Goal: Task Accomplishment & Management: Manage account settings

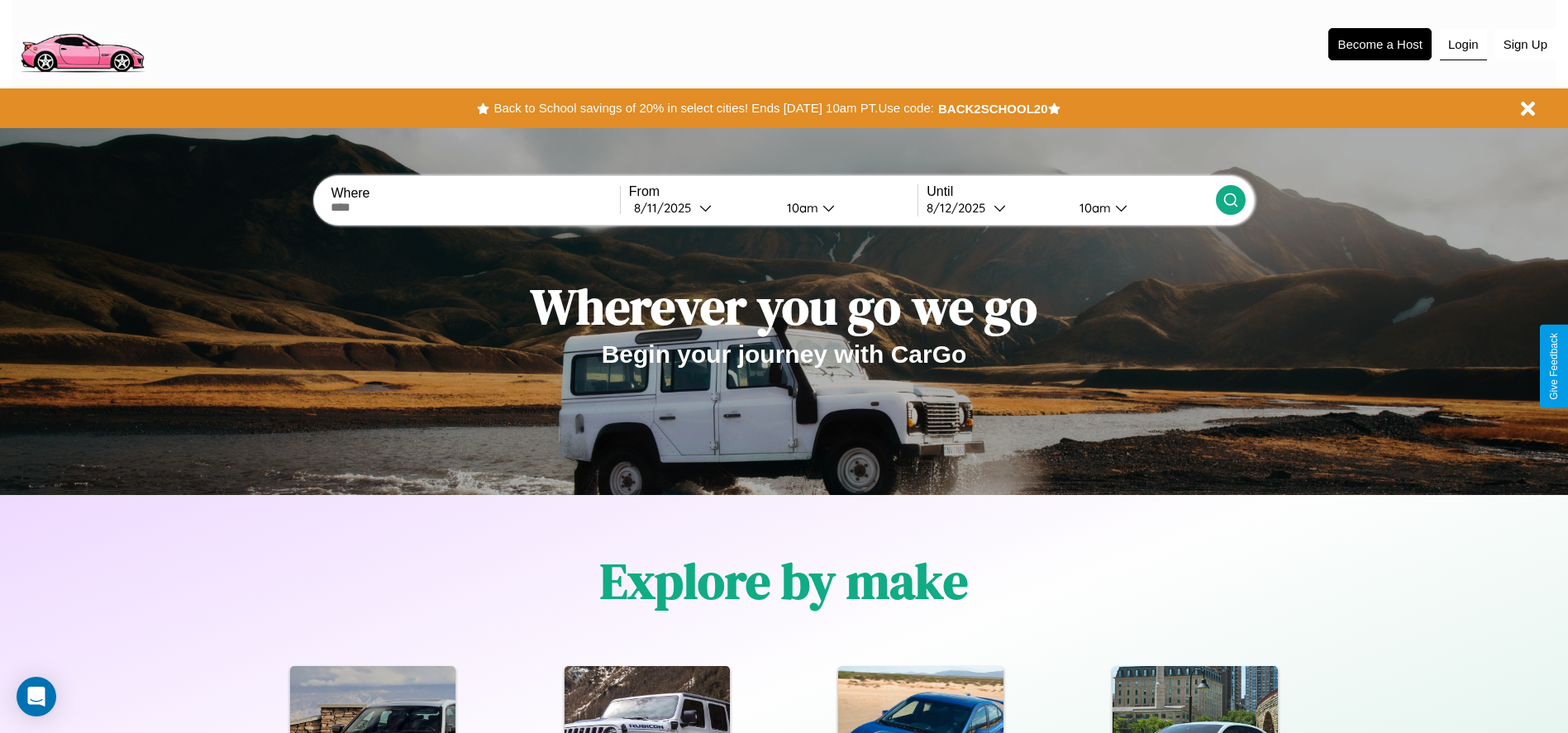
click at [1463, 44] on button "Login" at bounding box center [1464, 45] width 47 height 31
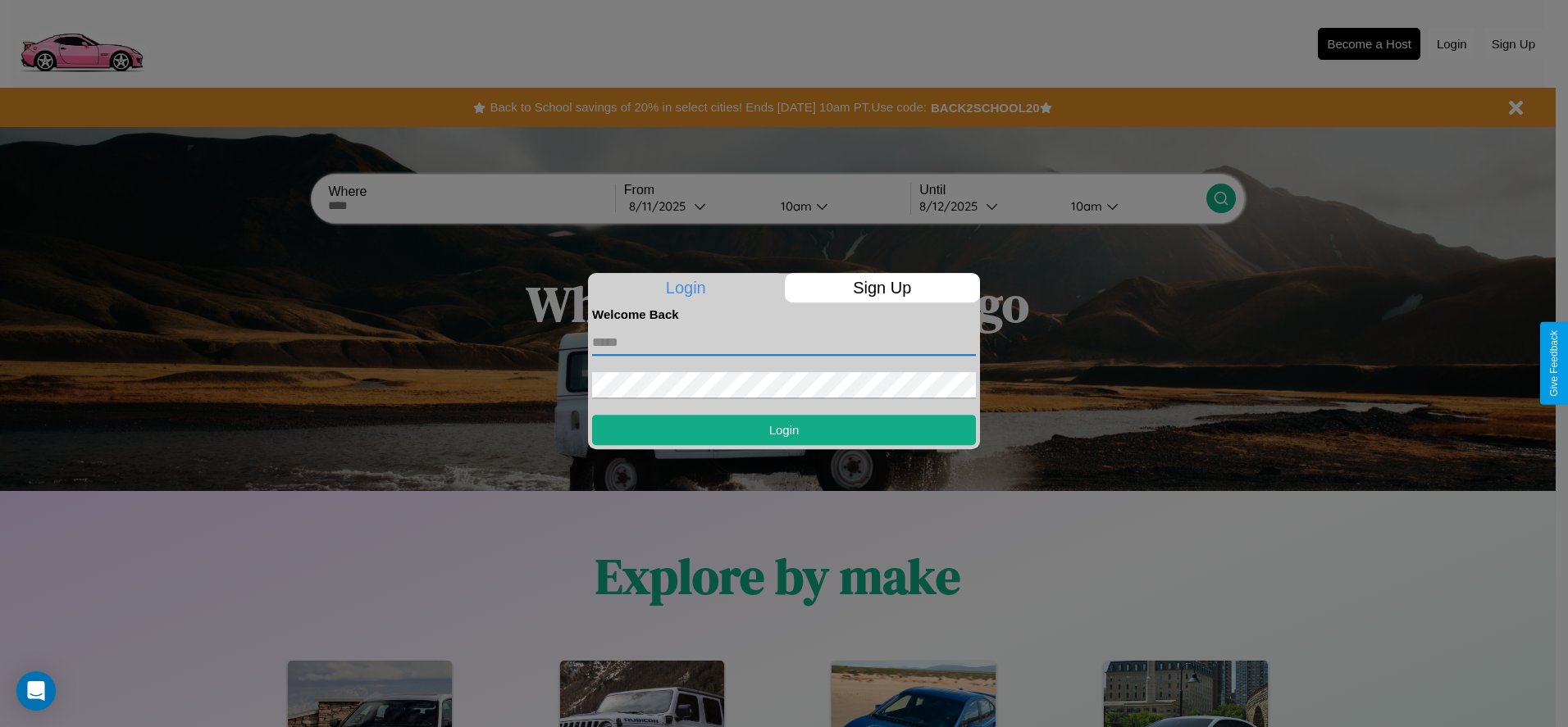
click at [784, 342] on input "text" at bounding box center [784, 342] width 384 height 26
type input "**********"
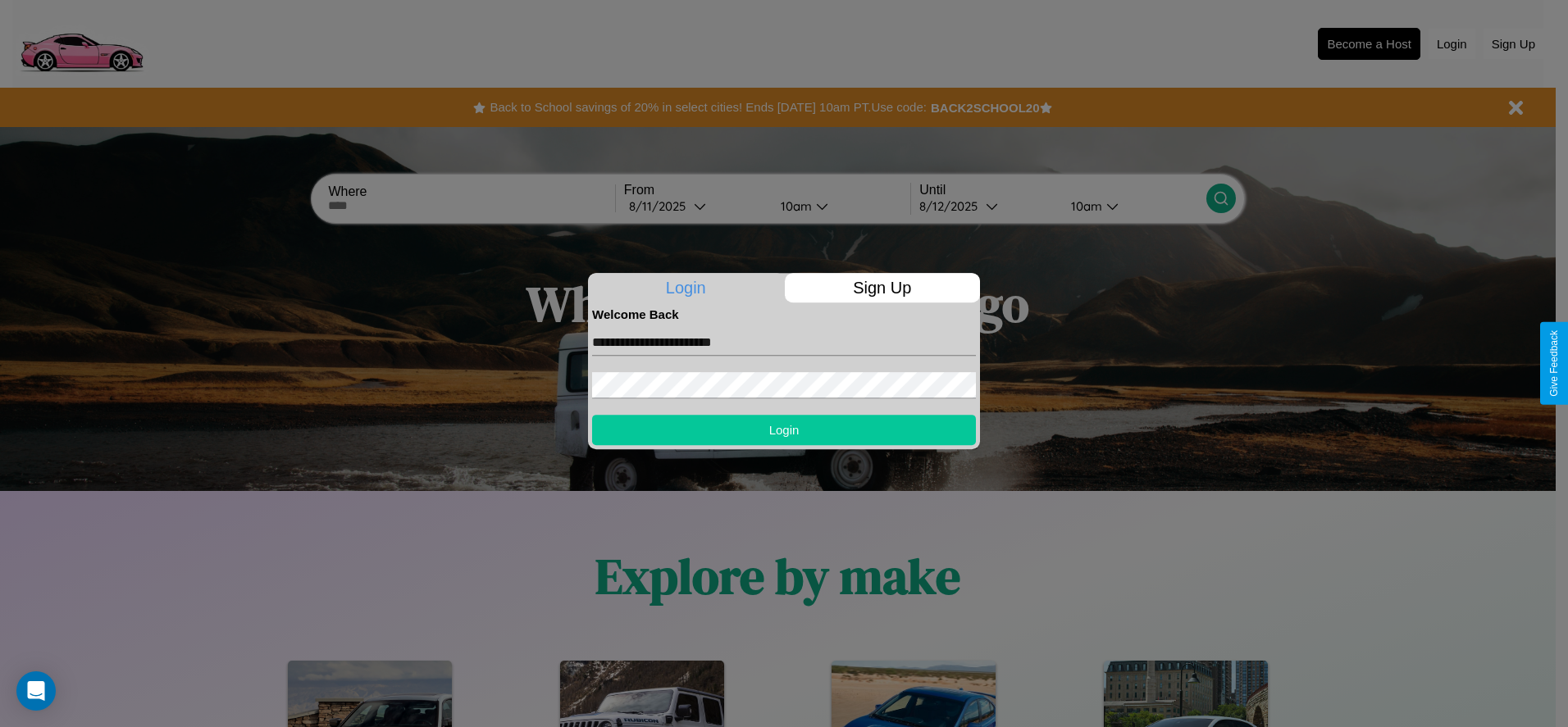
click at [784, 430] on button "Login" at bounding box center [784, 430] width 384 height 30
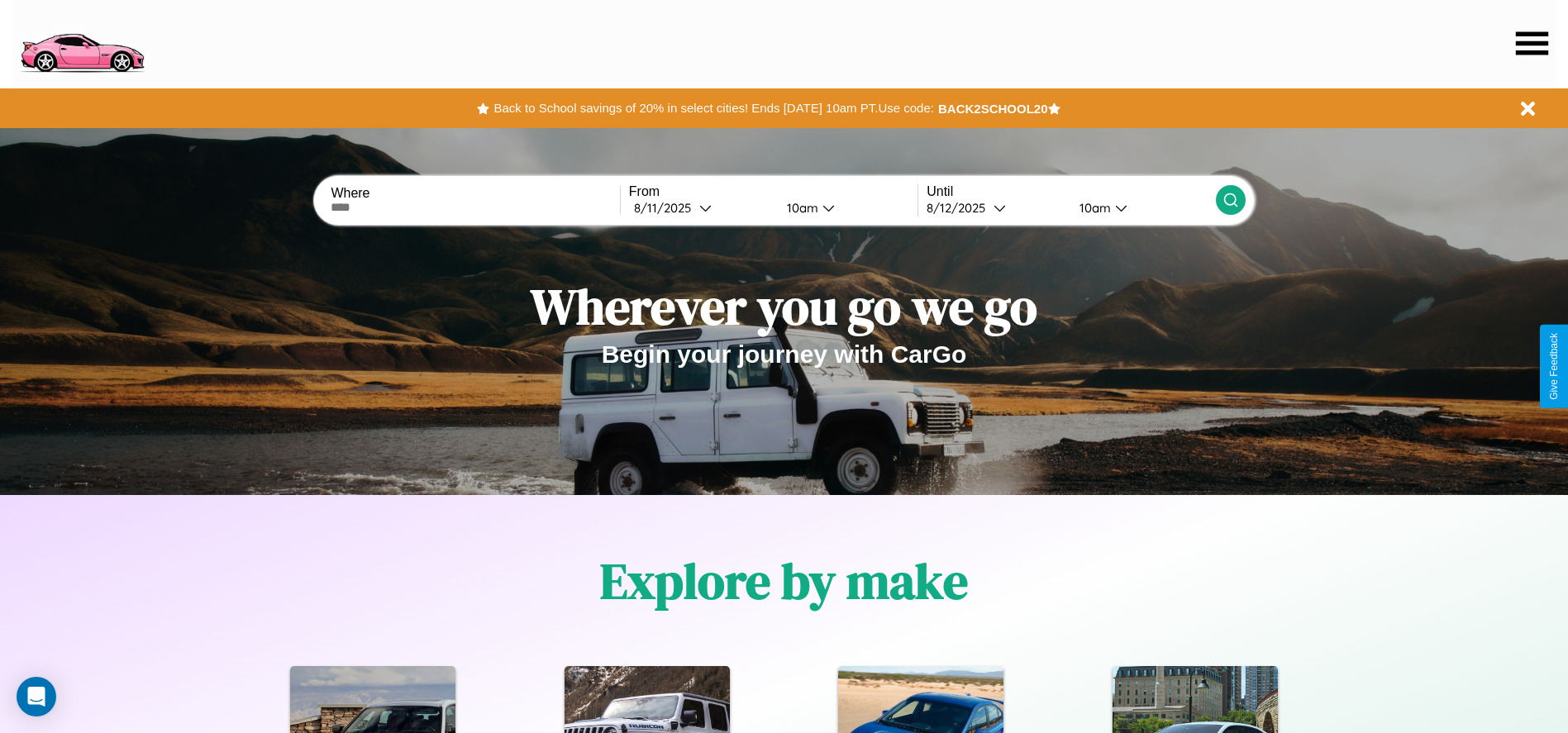
click at [1532, 43] on icon at bounding box center [1532, 43] width 32 height 23
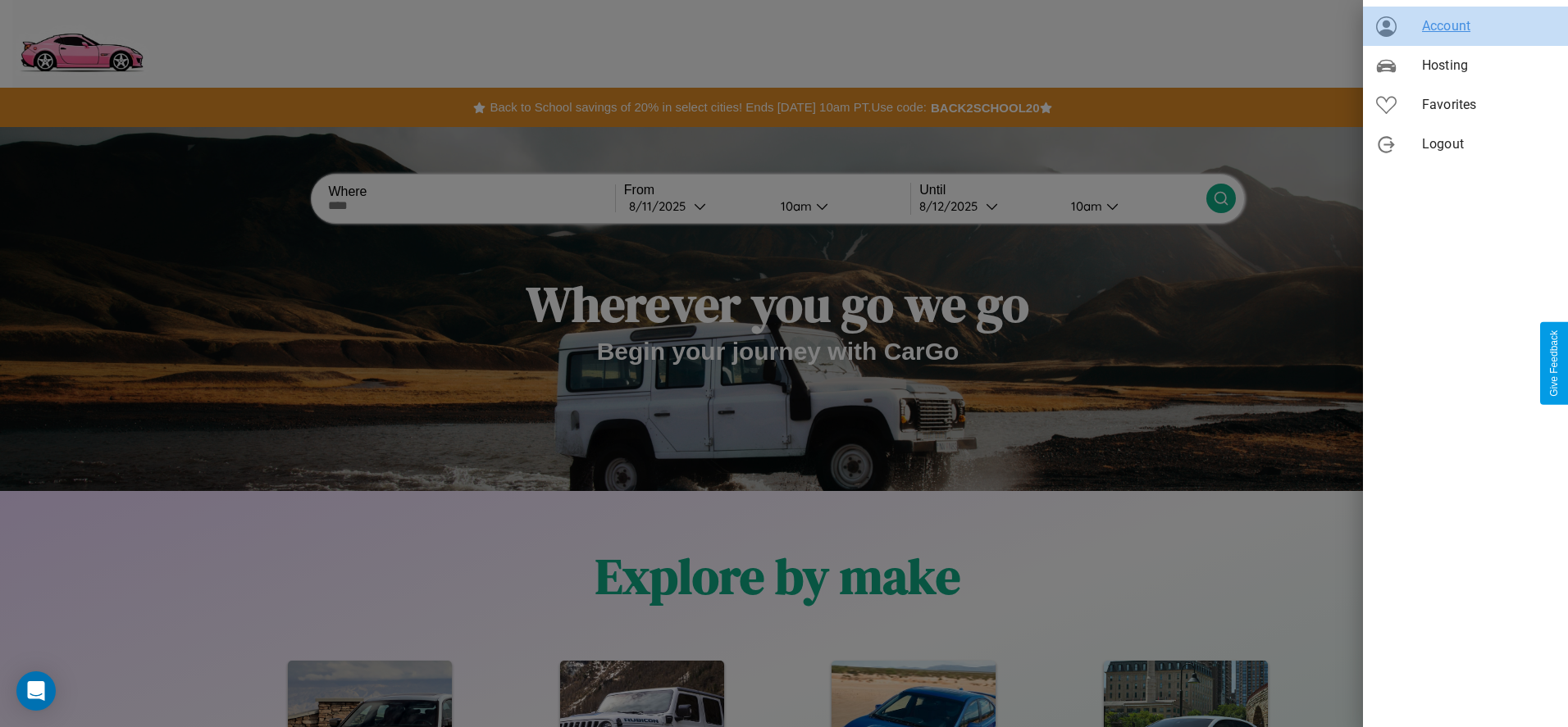
click at [1466, 26] on span "Account" at bounding box center [1489, 26] width 133 height 19
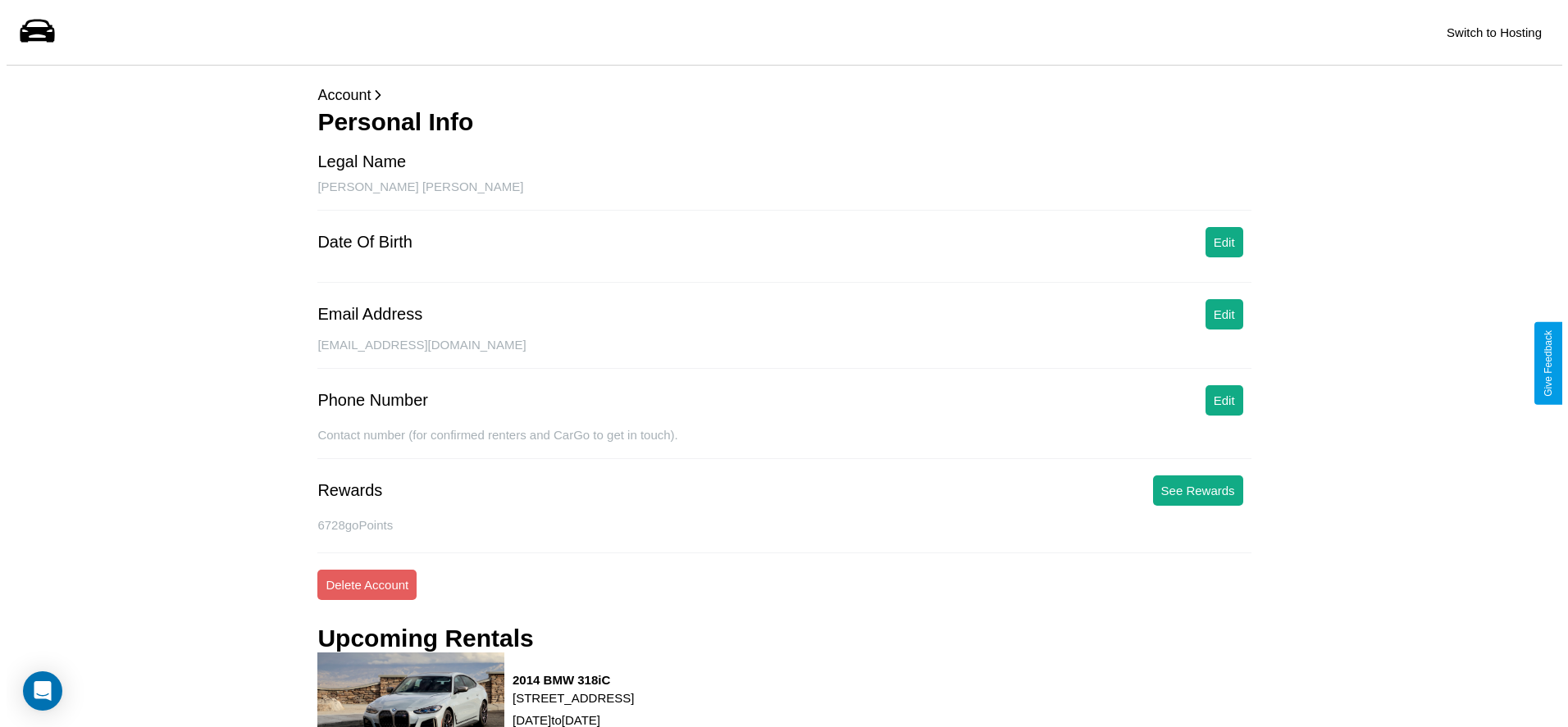
scroll to position [221, 0]
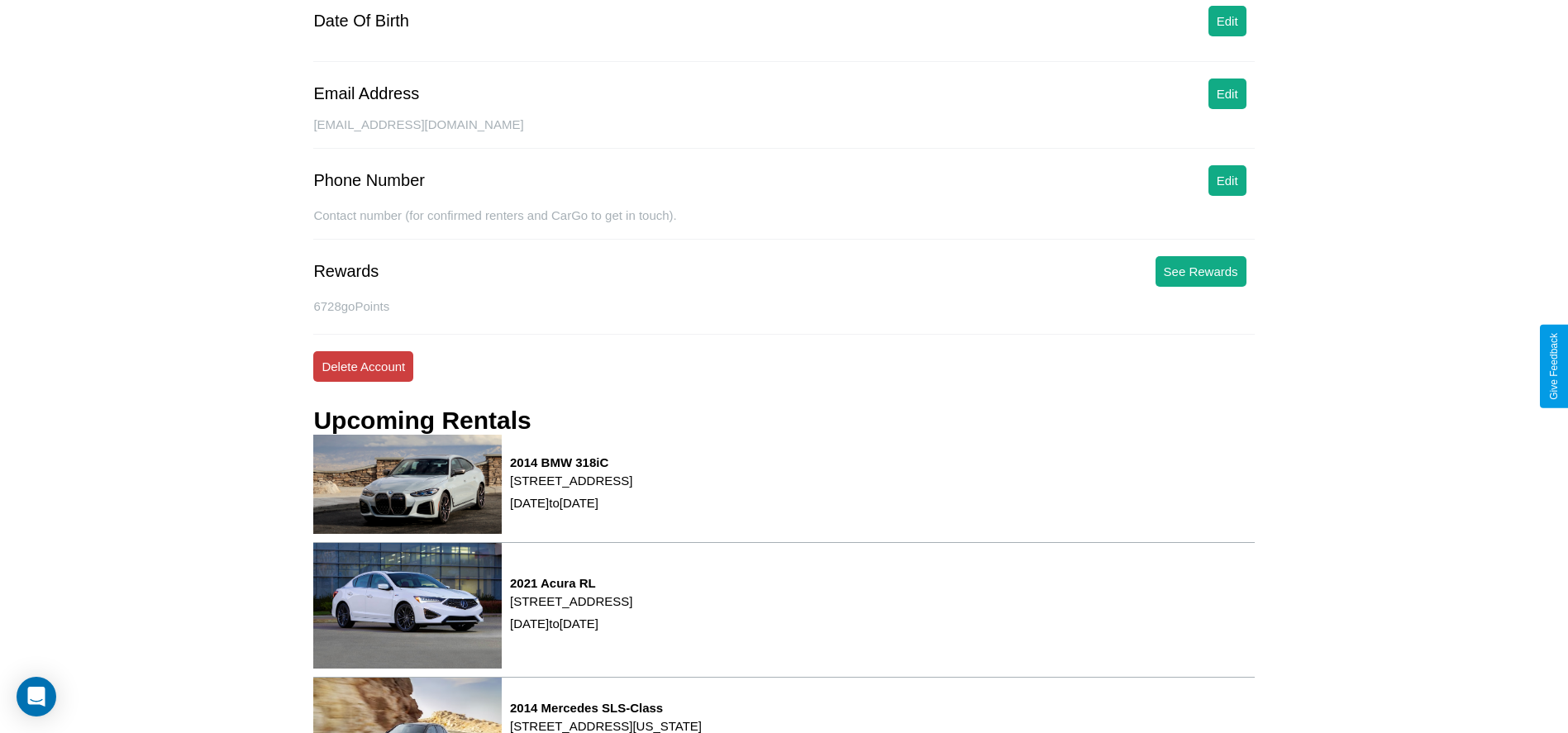
click at [363, 366] on button "Delete Account" at bounding box center [363, 366] width 100 height 30
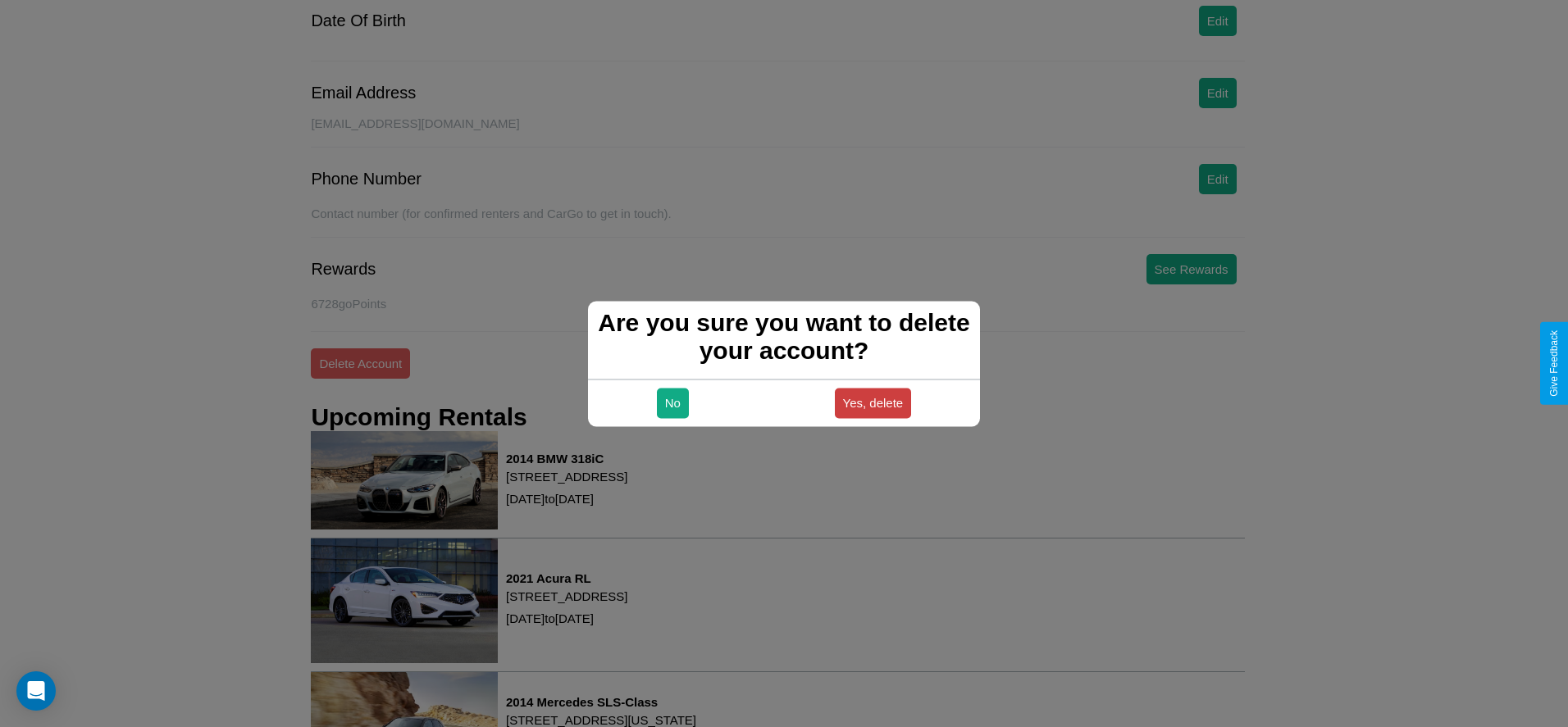
click at [872, 403] on button "Yes, delete" at bounding box center [873, 403] width 77 height 30
